Goal: Check status: Verify the current state of an ongoing process or item

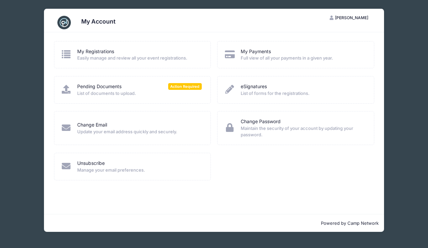
click at [117, 56] on span "Easily manage and review all your event registrations." at bounding box center [139, 58] width 125 height 7
click at [193, 85] on span "Action Required" at bounding box center [185, 86] width 34 height 6
click at [187, 88] on span "Action Required" at bounding box center [185, 86] width 34 height 6
click at [80, 88] on link "Pending Documents" at bounding box center [99, 86] width 44 height 7
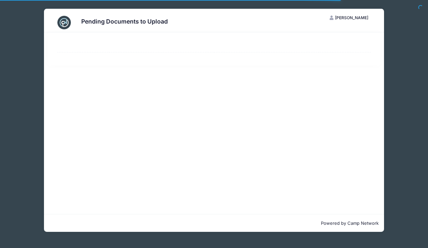
select select "50"
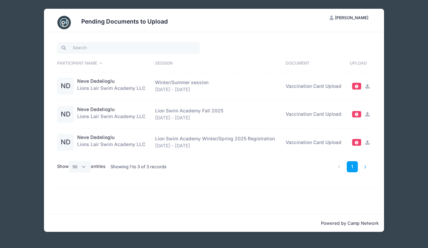
click at [366, 167] on li at bounding box center [365, 166] width 11 height 11
